Goal: Task Accomplishment & Management: Use online tool/utility

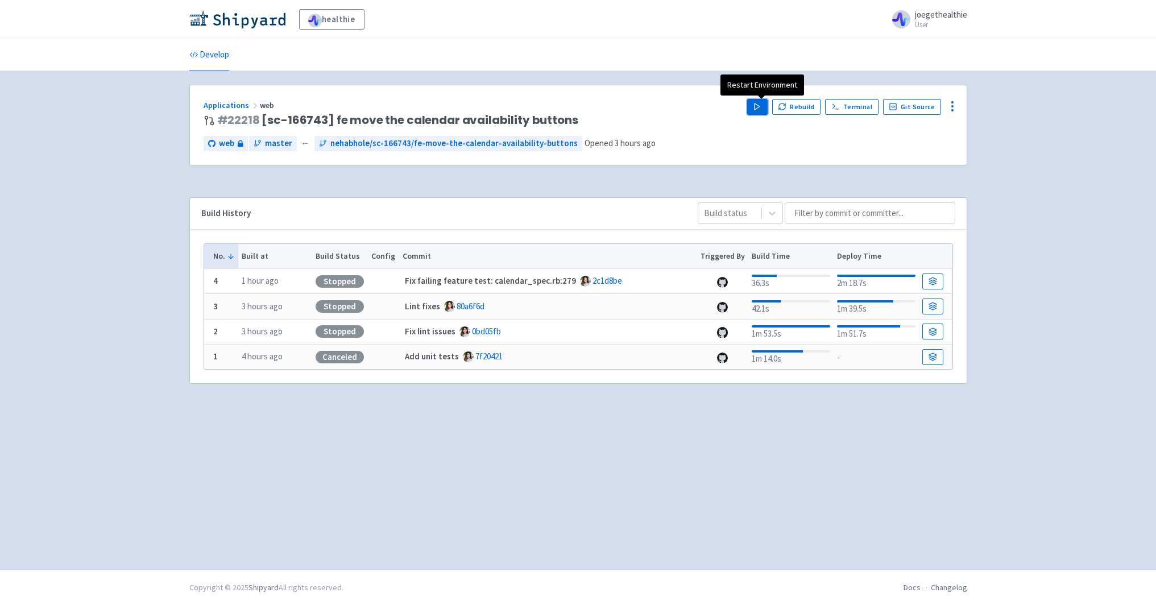
click at [761, 114] on button "Play" at bounding box center [757, 107] width 20 height 16
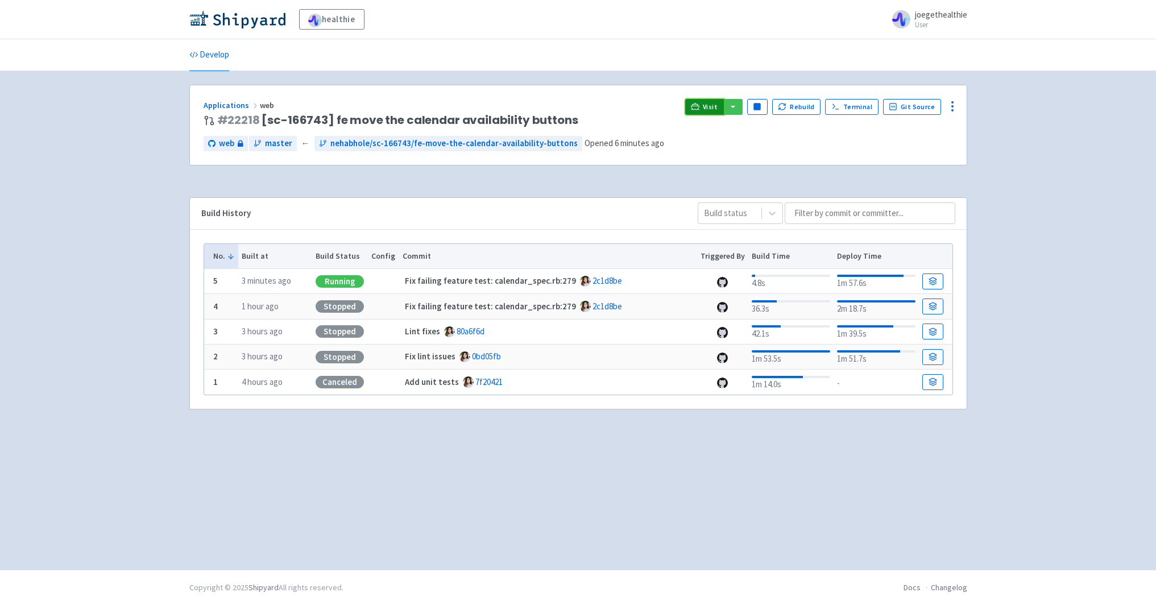
click at [707, 108] on link "Visit" at bounding box center [704, 107] width 39 height 16
